Goal: Information Seeking & Learning: Stay updated

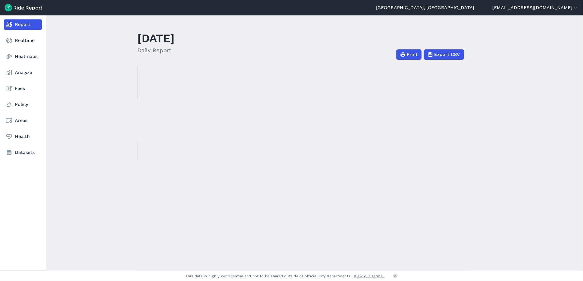
click at [12, 62] on nav "Report Realtime Heatmaps Analyze Fees Policy Areas Health Datasets" at bounding box center [23, 88] width 46 height 146
click at [9, 54] on use at bounding box center [9, 56] width 5 height 5
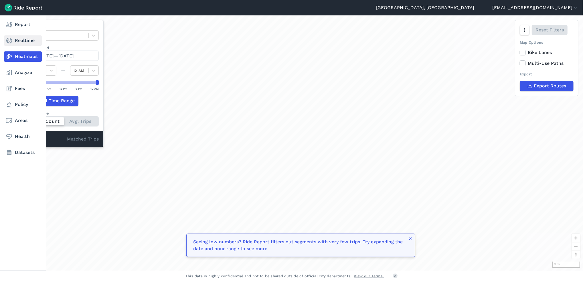
click at [17, 40] on link "Realtime" at bounding box center [23, 40] width 38 height 10
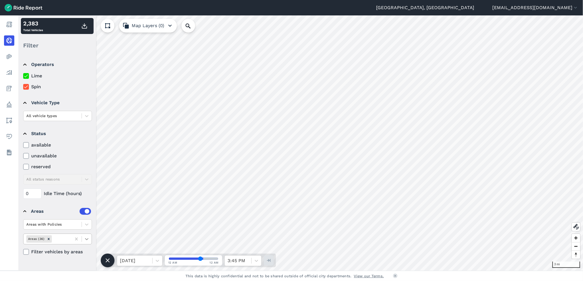
click at [85, 239] on icon at bounding box center [86, 239] width 3 height 2
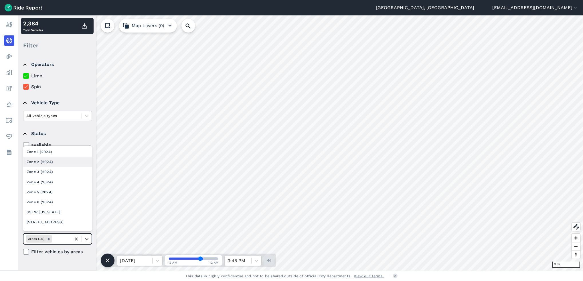
click at [52, 159] on div "Zone 2 (2024)" at bounding box center [57, 162] width 69 height 10
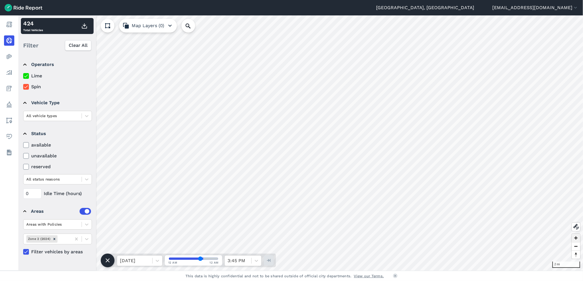
click at [574, 241] on span "Zoom in" at bounding box center [575, 238] width 8 height 8
click at [577, 238] on span "Zoom in" at bounding box center [575, 238] width 8 height 8
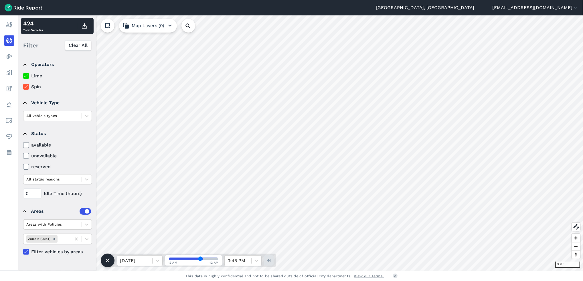
click at [448, 277] on div "[GEOGRAPHIC_DATA], [GEOGRAPHIC_DATA] [EMAIL_ADDRESS][DOMAIN_NAME] Settings Term…" at bounding box center [291, 140] width 583 height 281
click at [345, 281] on html "[GEOGRAPHIC_DATA], [GEOGRAPHIC_DATA] [EMAIL_ADDRESS][DOMAIN_NAME] Settings Term…" at bounding box center [291, 140] width 583 height 281
